Goal: Task Accomplishment & Management: Manage account settings

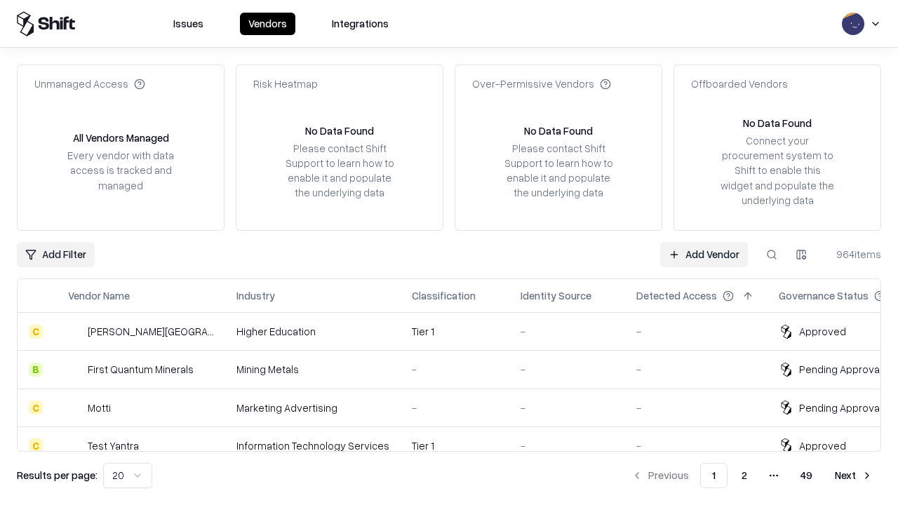
click at [704, 254] on link "Add Vendor" at bounding box center [704, 254] width 88 height 25
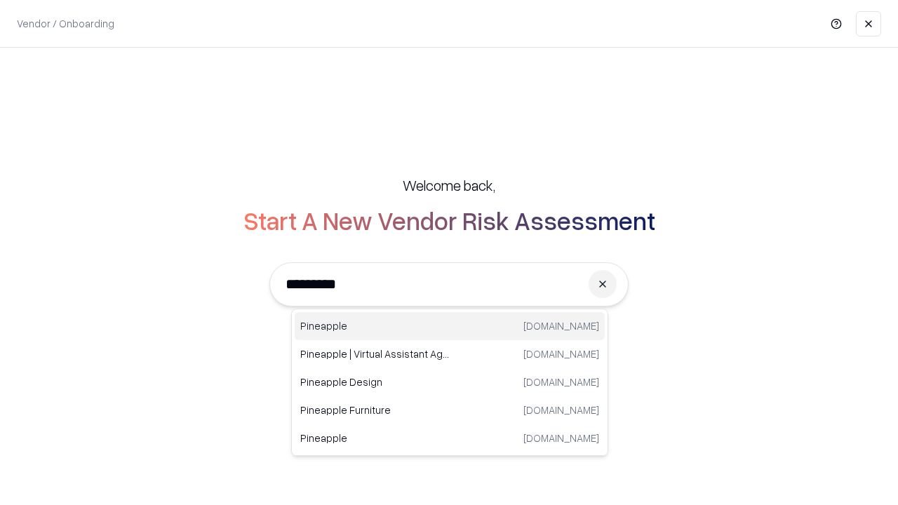
click at [450, 326] on div "Pineapple [DOMAIN_NAME]" at bounding box center [450, 326] width 310 height 28
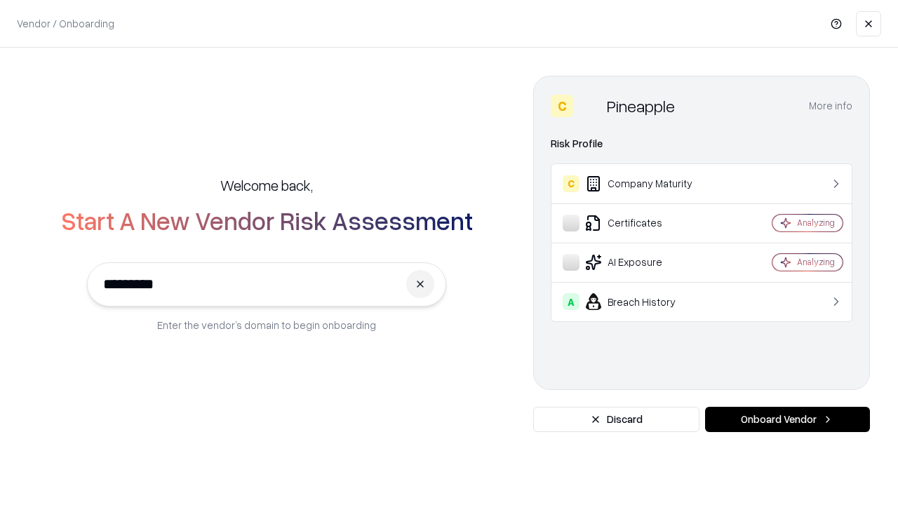
type input "*********"
click at [787, 420] on button "Onboard Vendor" at bounding box center [787, 419] width 165 height 25
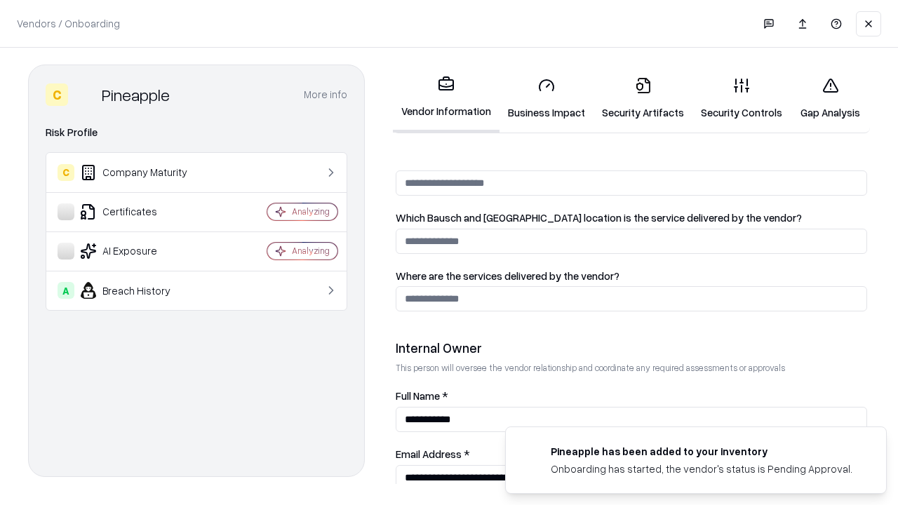
scroll to position [727, 0]
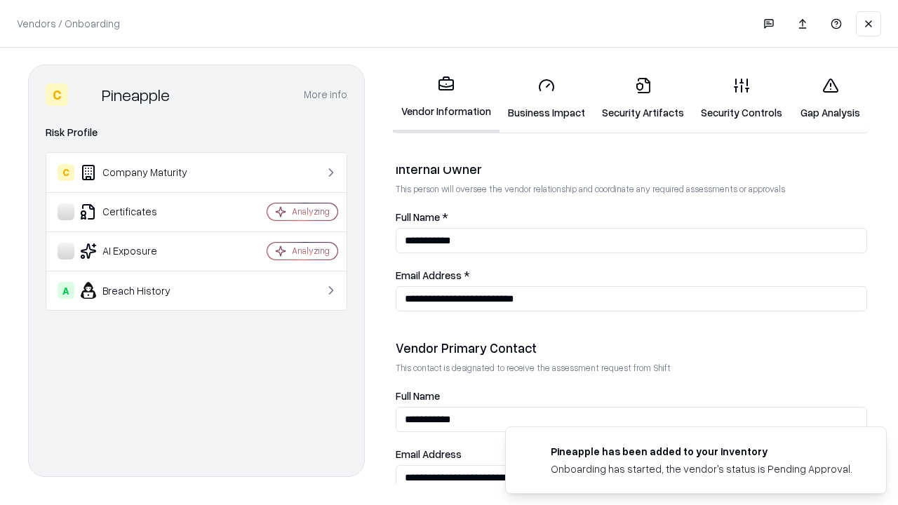
click at [547, 98] on link "Business Impact" at bounding box center [547, 98] width 94 height 65
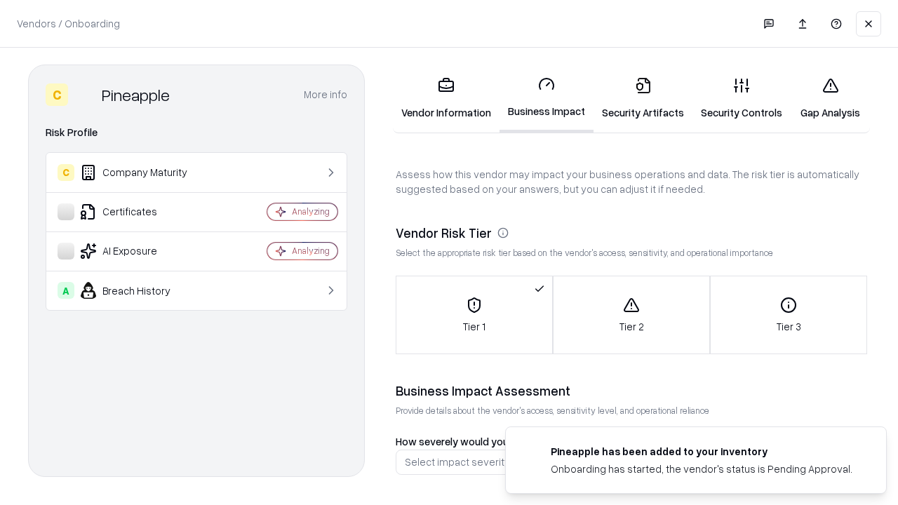
click at [643, 98] on link "Security Artifacts" at bounding box center [643, 98] width 99 height 65
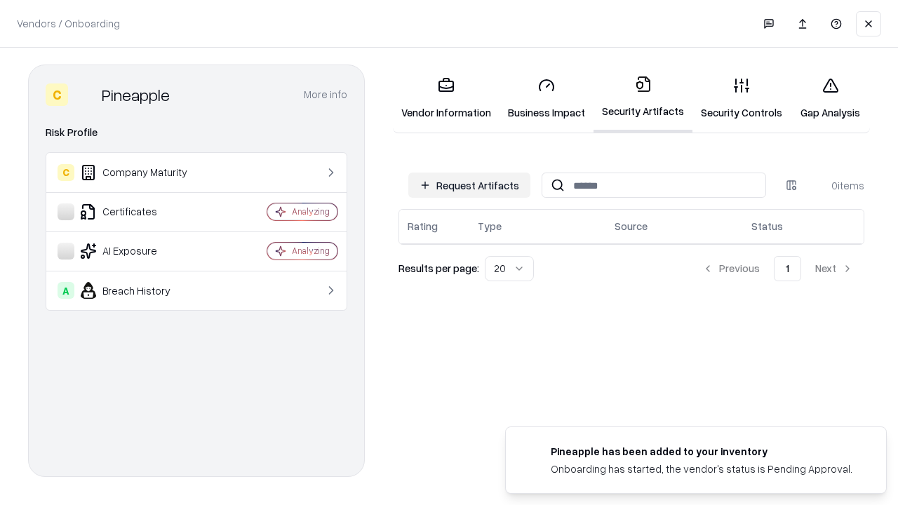
click at [469, 185] on button "Request Artifacts" at bounding box center [469, 185] width 122 height 25
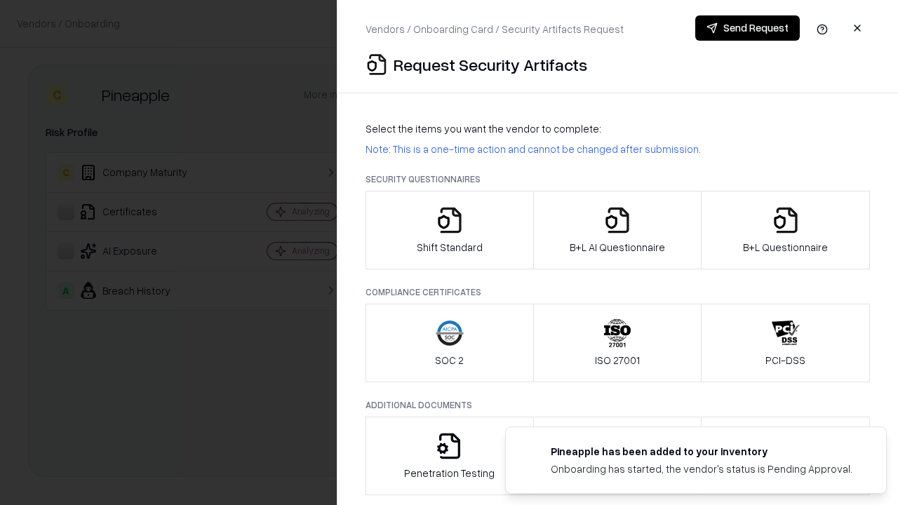
click at [449, 230] on icon "button" at bounding box center [450, 220] width 28 height 28
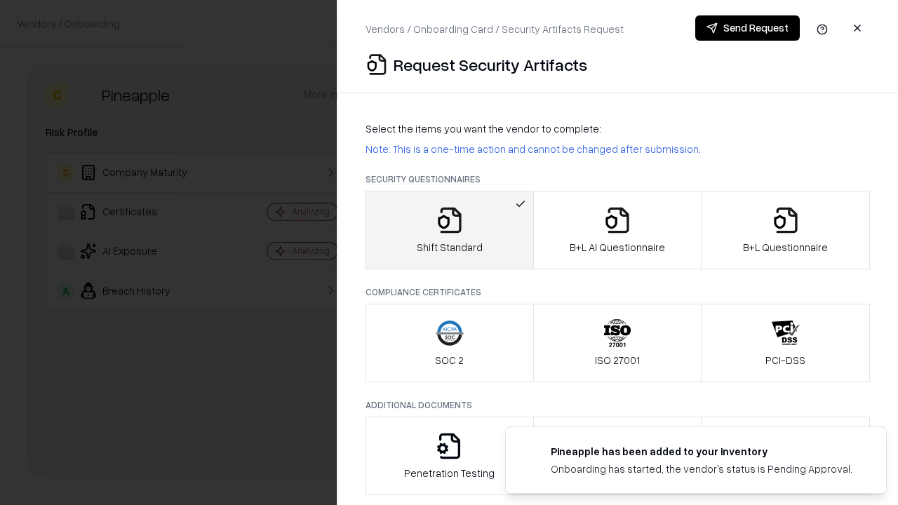
click at [747, 28] on button "Send Request" at bounding box center [747, 27] width 105 height 25
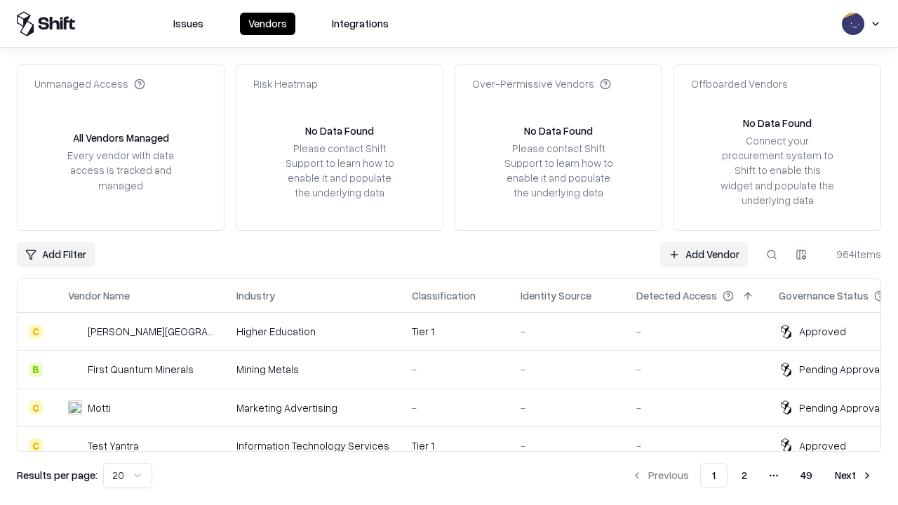
click at [772, 254] on button at bounding box center [771, 254] width 25 height 25
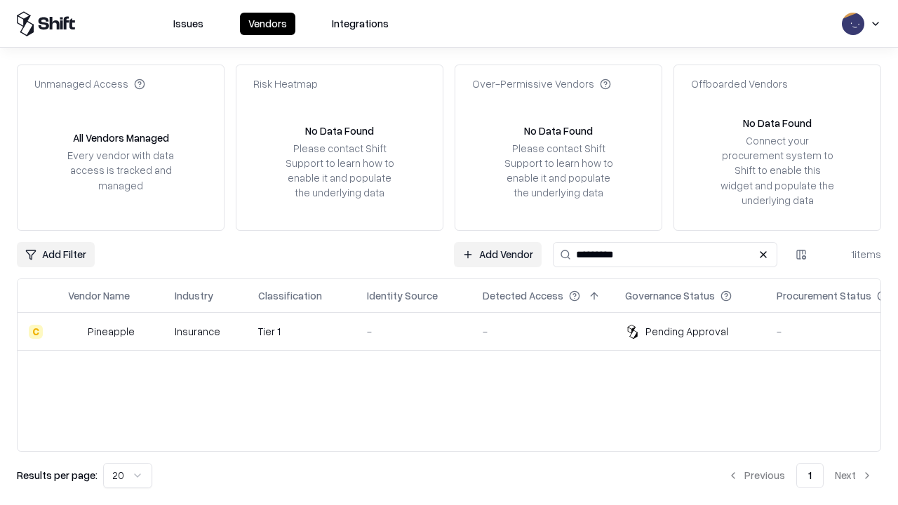
type input "*********"
click at [458, 331] on div "-" at bounding box center [413, 331] width 93 height 15
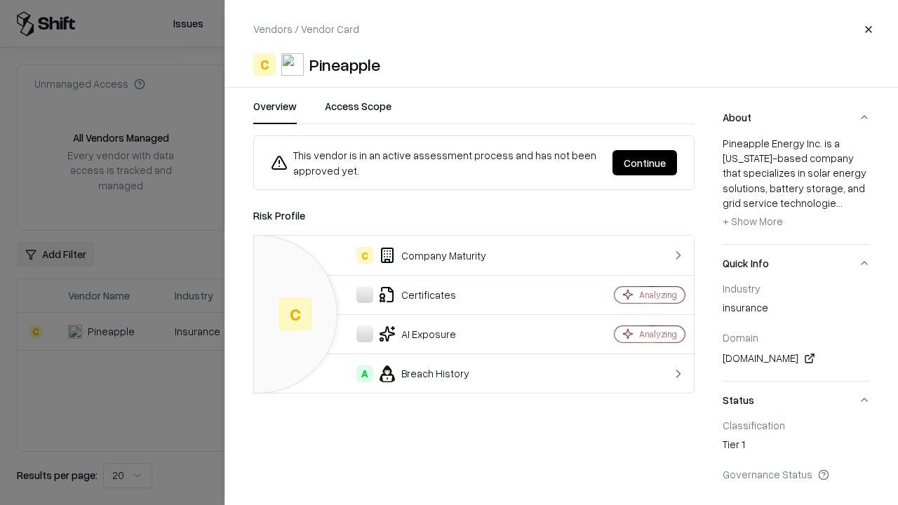
click at [645, 163] on button "Continue" at bounding box center [645, 162] width 65 height 25
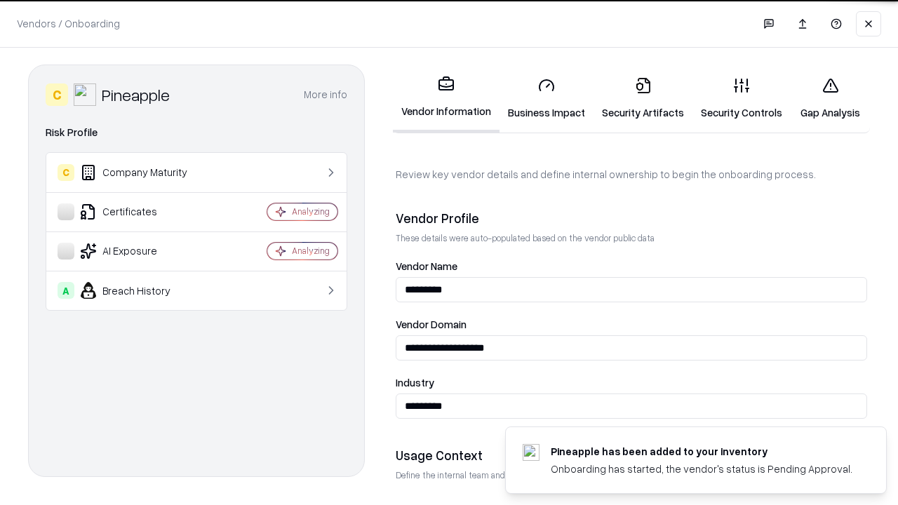
click at [643, 98] on link "Security Artifacts" at bounding box center [643, 98] width 99 height 65
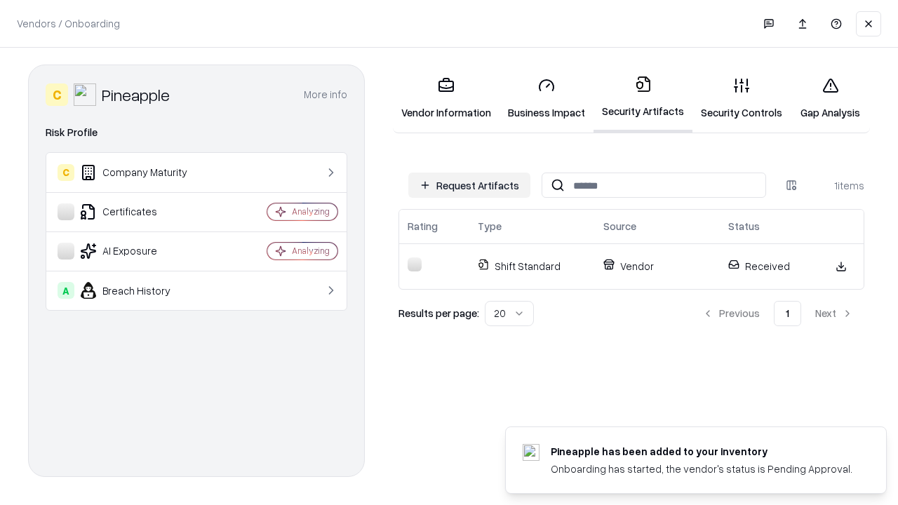
click at [830, 98] on link "Gap Analysis" at bounding box center [830, 98] width 79 height 65
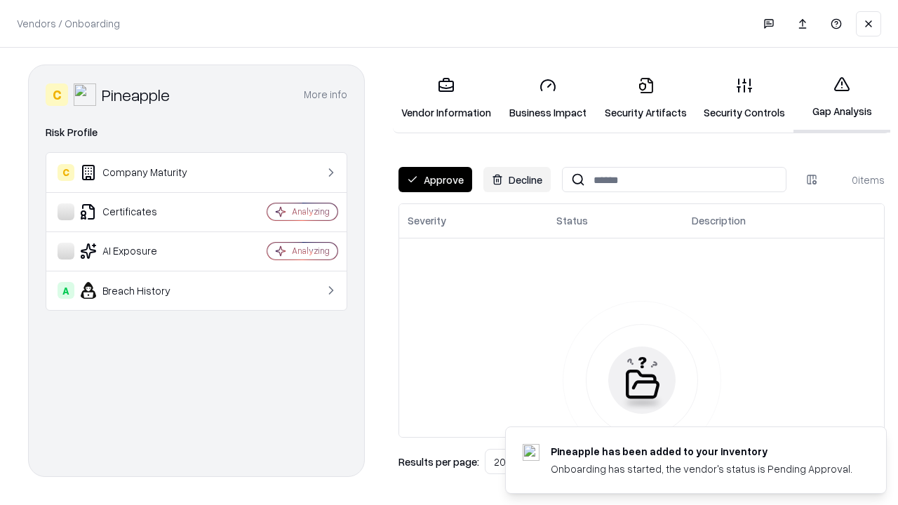
click at [435, 180] on button "Approve" at bounding box center [436, 179] width 74 height 25
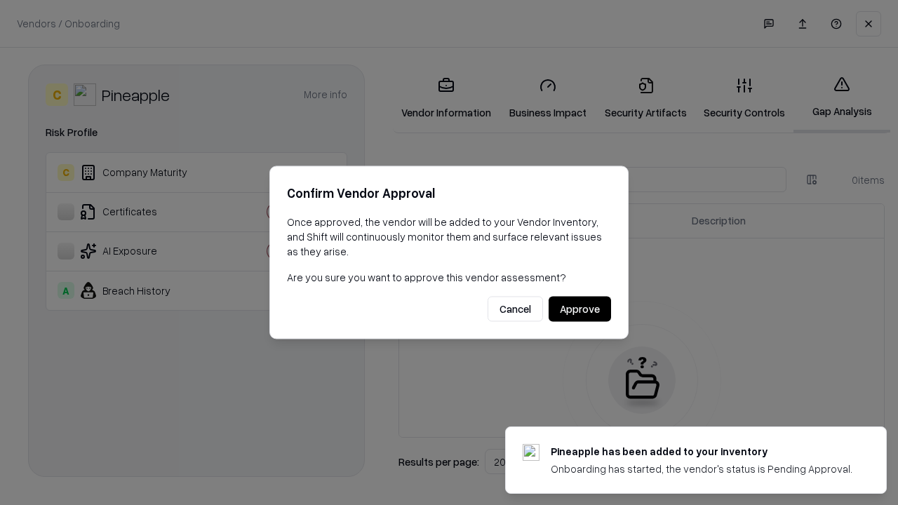
click at [580, 309] on button "Approve" at bounding box center [580, 309] width 62 height 25
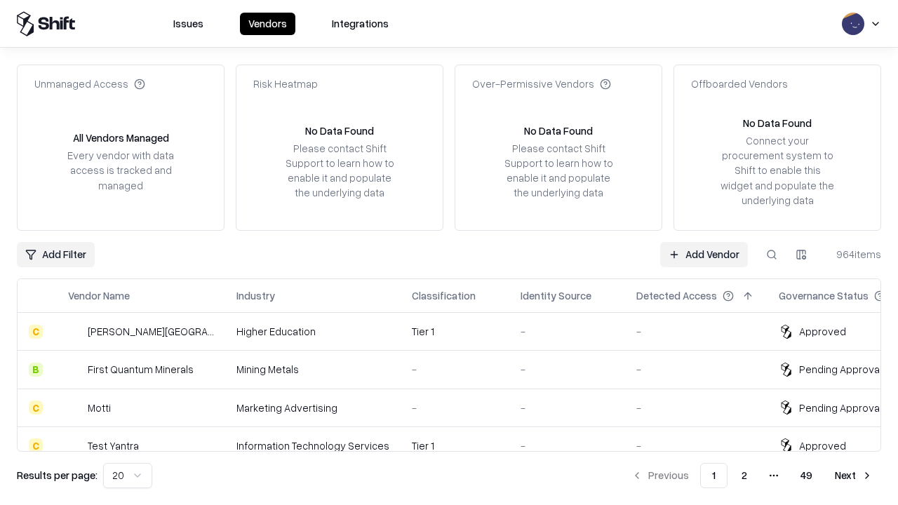
type input "*********"
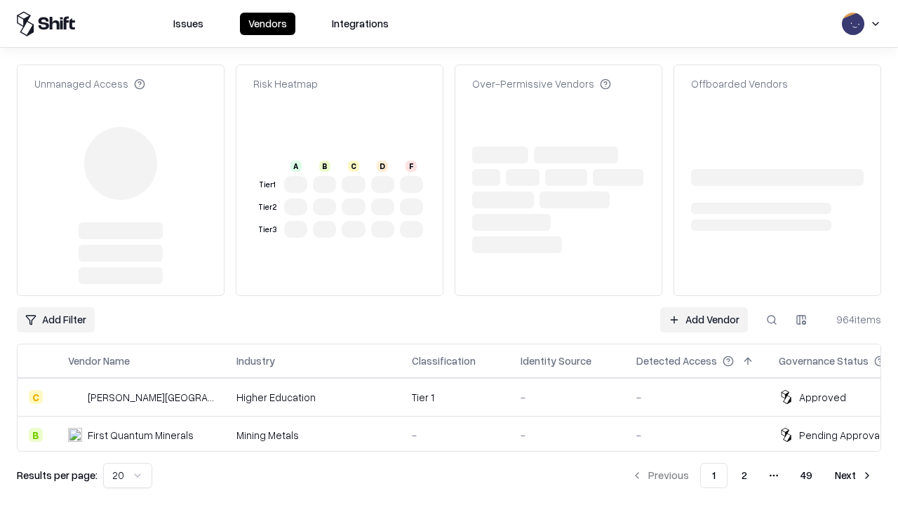
click at [704, 307] on link "Add Vendor" at bounding box center [704, 319] width 88 height 25
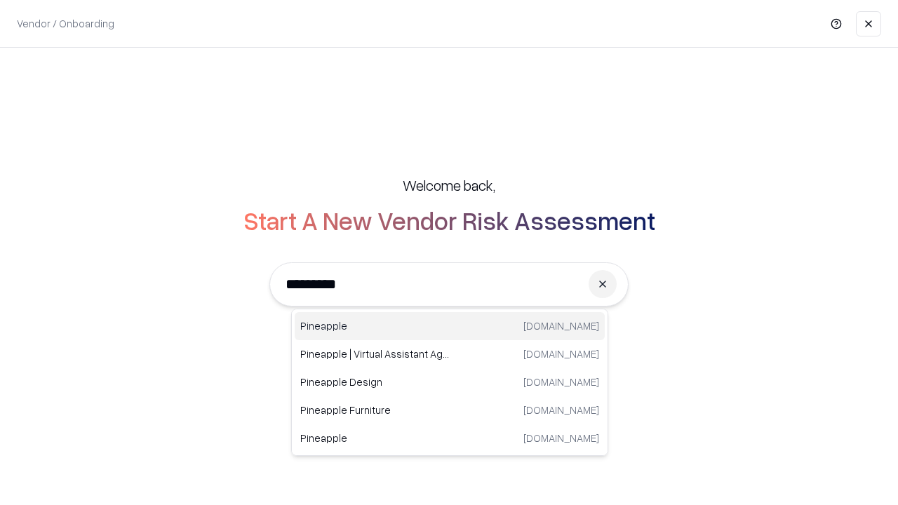
click at [450, 326] on div "Pineapple [DOMAIN_NAME]" at bounding box center [450, 326] width 310 height 28
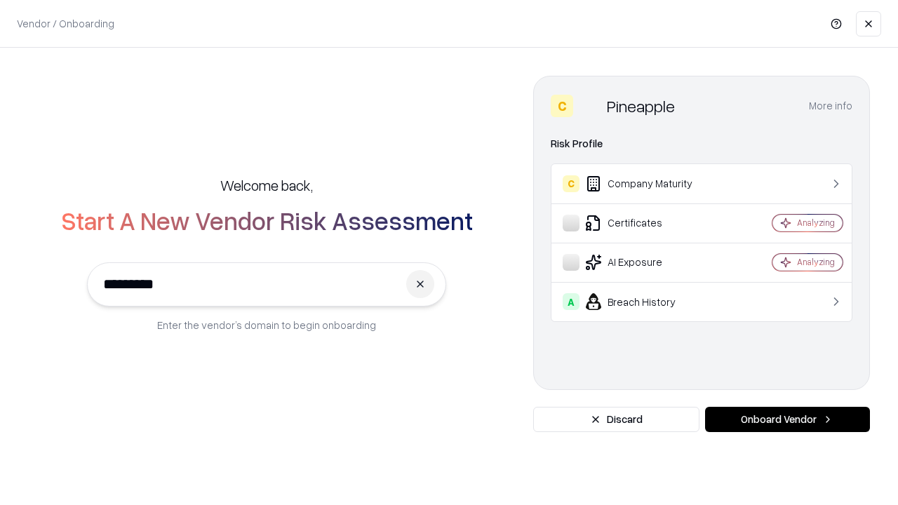
type input "*********"
click at [787, 420] on button "Onboard Vendor" at bounding box center [787, 419] width 165 height 25
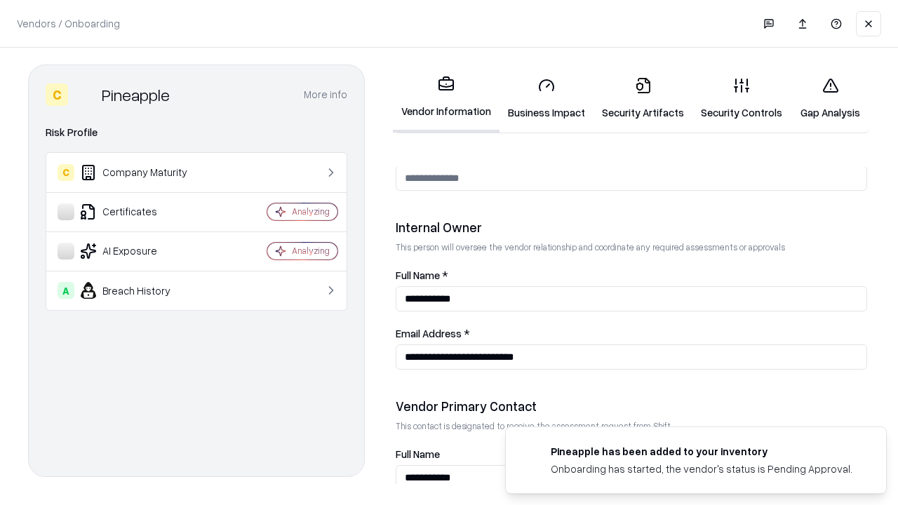
scroll to position [727, 0]
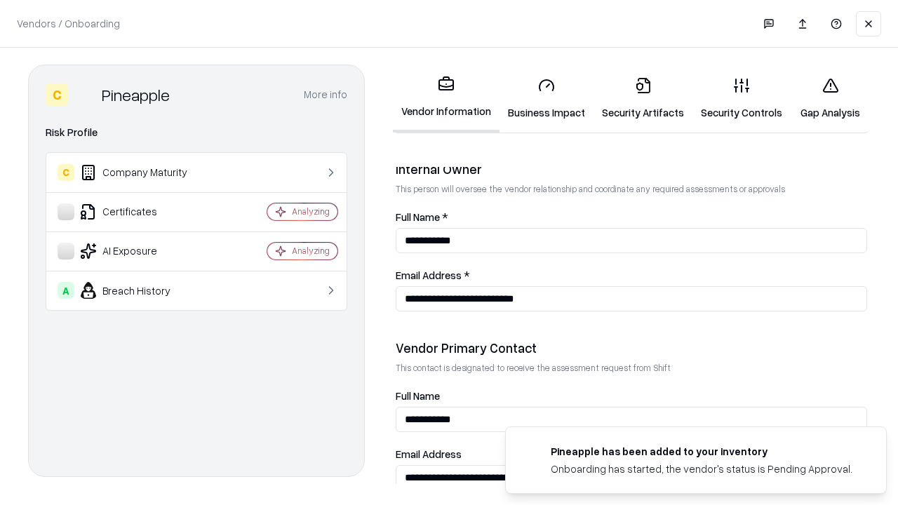
click at [830, 98] on link "Gap Analysis" at bounding box center [830, 98] width 79 height 65
